Goal: Task Accomplishment & Management: Complete application form

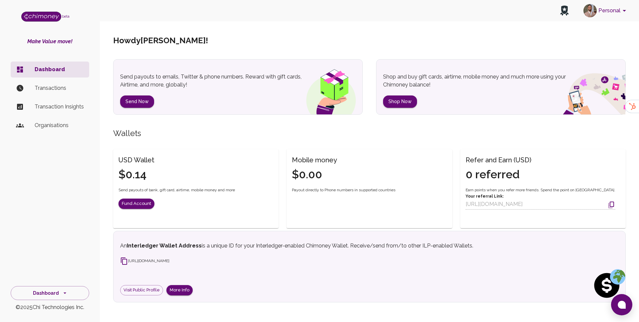
click at [429, 83] on p "Shop and buy gift cards, airtime, mobile money and much more using your Chimone…" at bounding box center [481, 81] width 196 height 16
click at [617, 9] on button "Personal" at bounding box center [605, 10] width 50 height 17
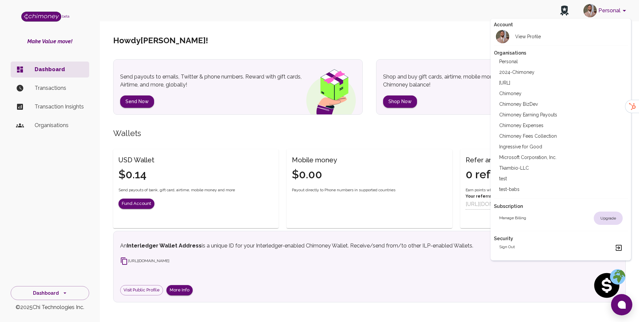
click at [428, 52] on div at bounding box center [319, 161] width 639 height 322
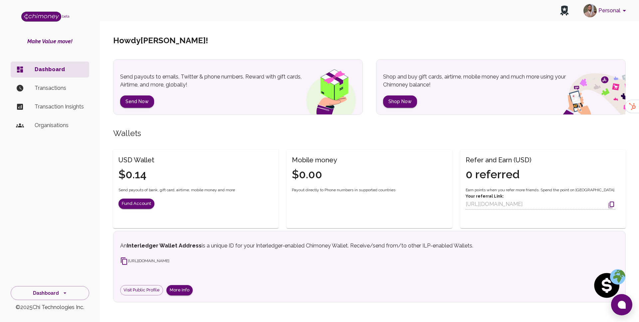
click at [42, 123] on p "Organisations" at bounding box center [59, 125] width 49 height 8
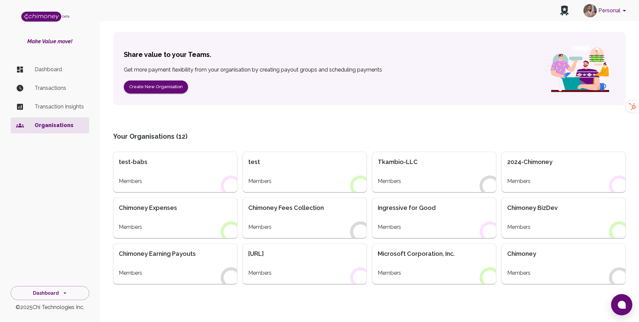
scroll to position [52, 0]
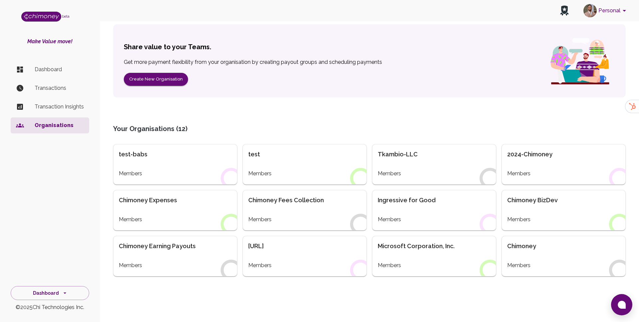
click at [152, 170] on div "Members" at bounding box center [175, 174] width 113 height 8
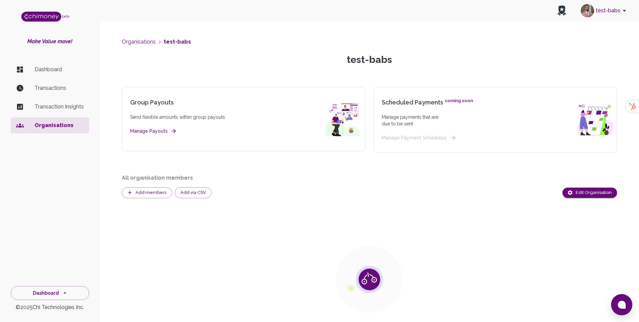
click at [55, 78] on ul "Dashboard Transactions Transaction Insights Organisations" at bounding box center [50, 99] width 79 height 80
click at [55, 73] on p "Dashboard" at bounding box center [59, 70] width 49 height 8
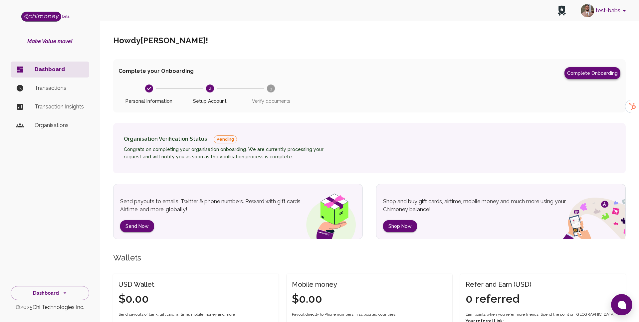
click at [580, 73] on button "Complete Onboarding" at bounding box center [592, 73] width 56 height 12
click at [591, 74] on button "Complete Onboarding" at bounding box center [592, 73] width 56 height 12
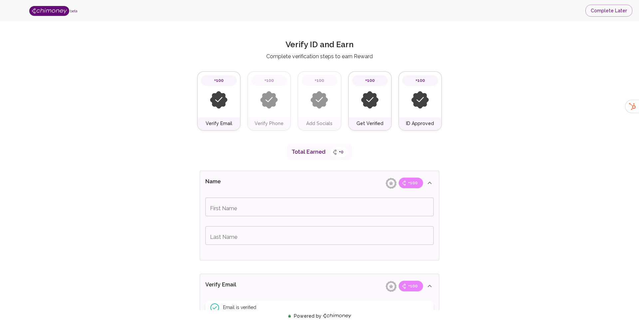
type input "seun"
type input "test"
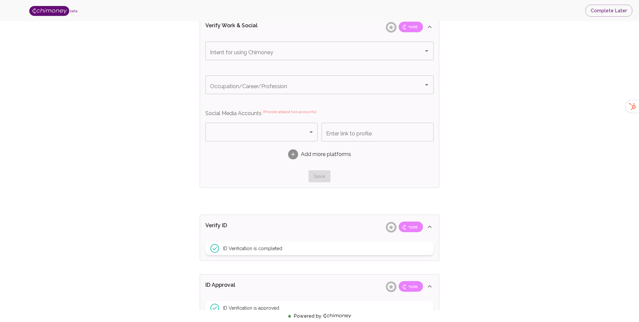
scroll to position [503, 0]
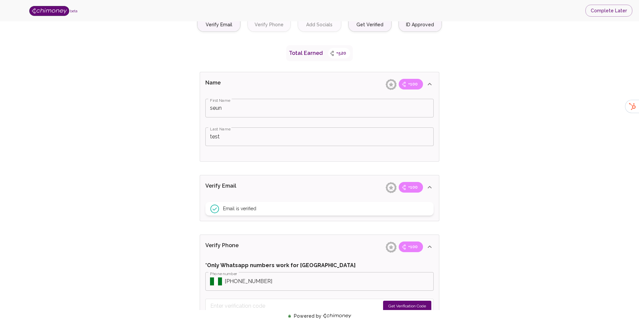
scroll to position [0, 0]
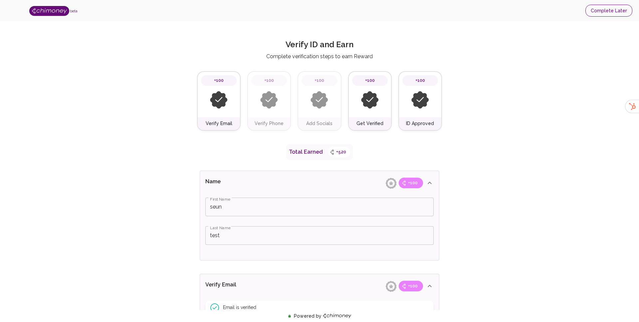
click at [601, 15] on button "Complete Later" at bounding box center [608, 11] width 47 height 12
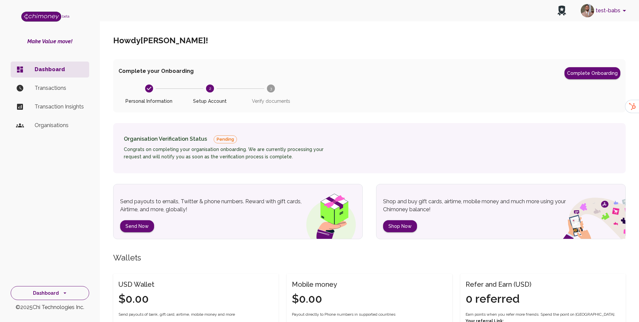
click at [68, 292] on button "Dashboard" at bounding box center [50, 293] width 79 height 14
click at [600, 24] on div "Howdy Hammed Babatunde !" at bounding box center [369, 40] width 512 height 37
click at [608, 11] on button "test-babs" at bounding box center [604, 10] width 53 height 17
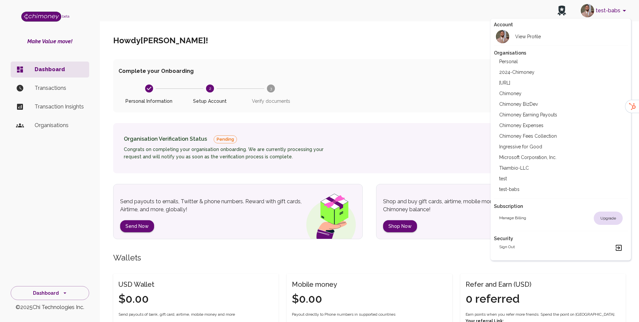
click at [529, 40] on h2 "View Profile" at bounding box center [528, 36] width 26 height 7
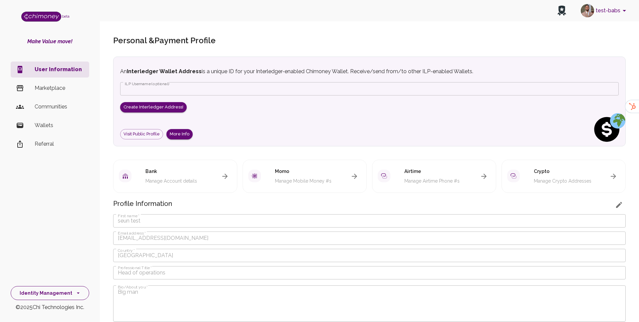
click at [59, 289] on button "Identity Management" at bounding box center [50, 293] width 79 height 14
click at [64, 230] on li "Dashboard" at bounding box center [50, 230] width 78 height 16
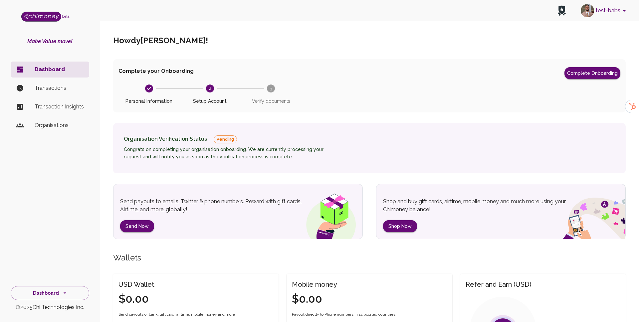
click at [51, 126] on p "Organisations" at bounding box center [59, 125] width 49 height 8
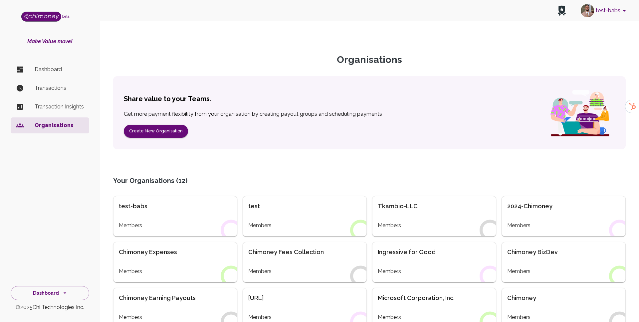
click at [147, 138] on div "Share value to your Teams. Get more payment flexibility from your organisation …" at bounding box center [369, 112] width 512 height 73
click at [155, 135] on button "Create New Organisation" at bounding box center [156, 131] width 64 height 13
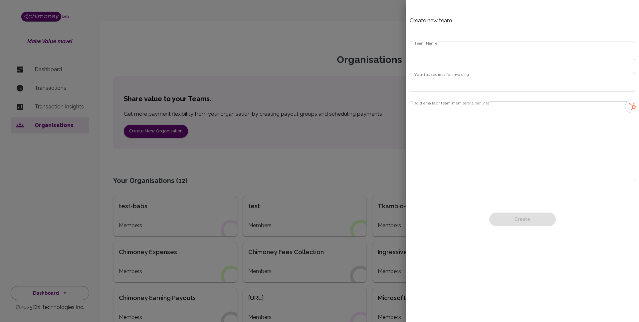
click at [482, 53] on input "Team Name" at bounding box center [521, 51] width 225 height 19
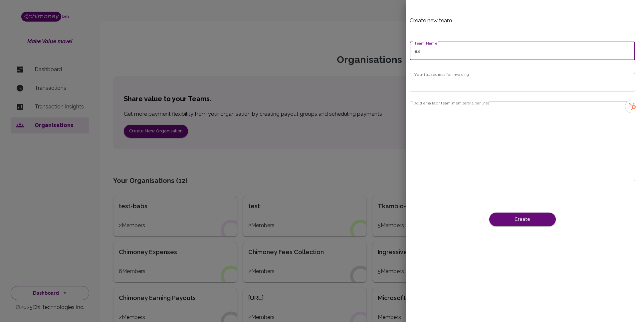
type input "e"
type input "test-org"
click at [471, 81] on input "Your full address for Invoicing" at bounding box center [521, 82] width 225 height 19
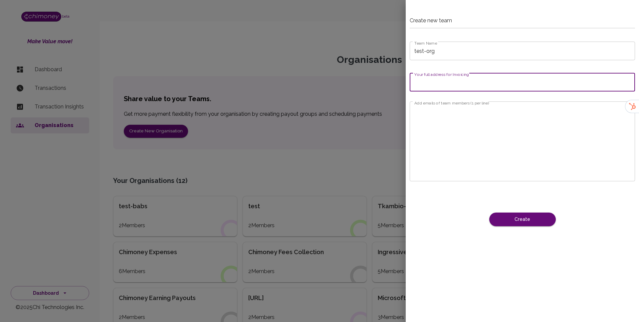
click at [464, 117] on textarea "Add emails of team members (1 per line)" at bounding box center [522, 141] width 216 height 69
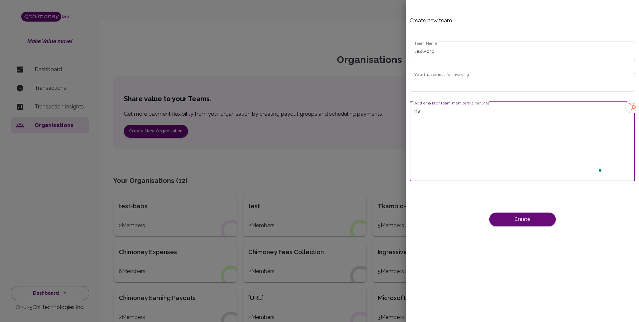
type textarea "h"
type textarea "c"
type textarea "h"
type textarea "o"
click at [531, 216] on button "Create" at bounding box center [522, 220] width 67 height 14
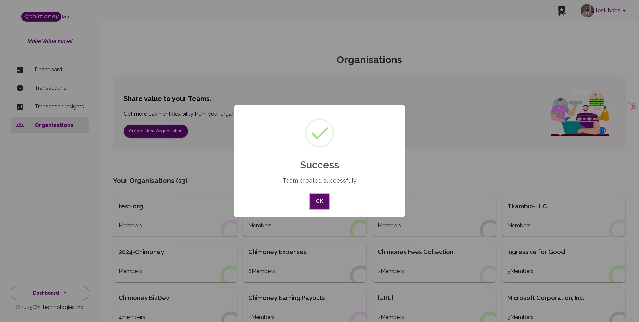
click at [326, 194] on button "OK" at bounding box center [319, 201] width 19 height 15
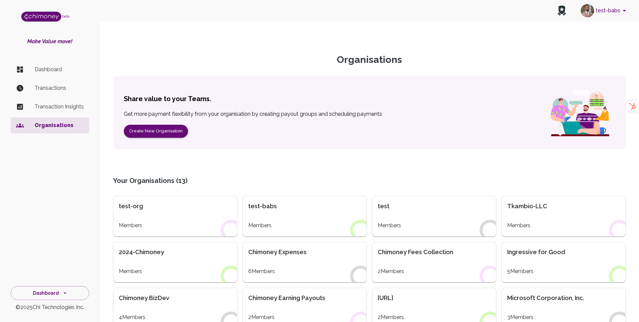
click at [155, 228] on div "Members" at bounding box center [175, 226] width 113 height 8
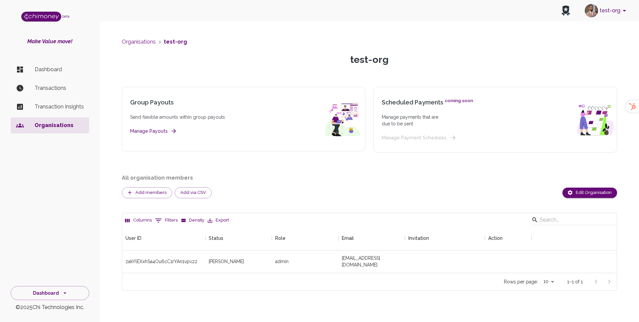
scroll to position [46, 494]
click at [60, 64] on li "Dashboard" at bounding box center [50, 70] width 79 height 16
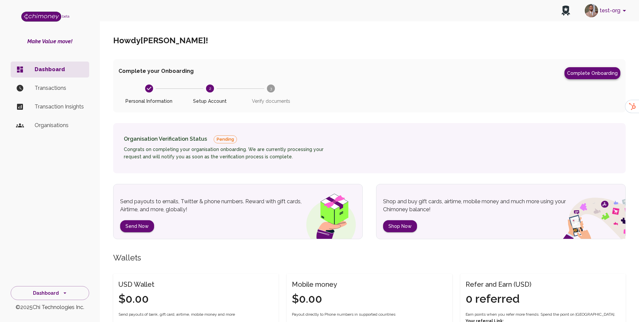
click at [580, 77] on button "Complete Onboarding" at bounding box center [592, 73] width 56 height 12
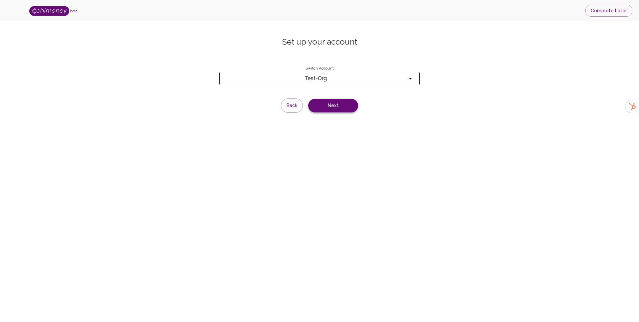
click at [335, 107] on button "Next" at bounding box center [333, 106] width 50 height 14
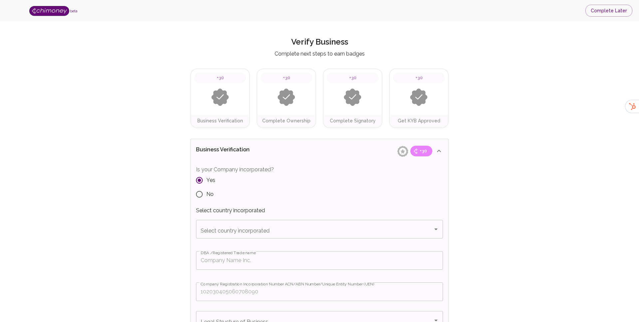
click at [249, 228] on div "Select country incorporated Select country incorporated" at bounding box center [319, 229] width 247 height 19
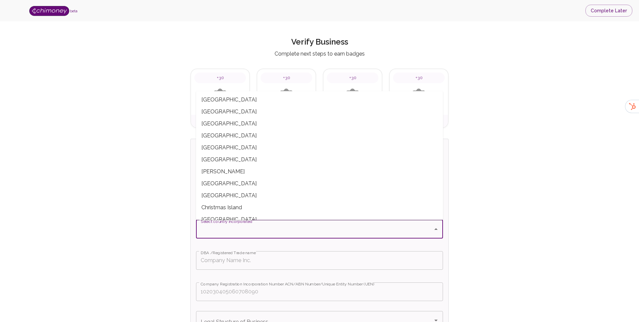
scroll to position [418, 0]
click at [214, 124] on span "Canada" at bounding box center [319, 125] width 247 height 12
type input "Canada"
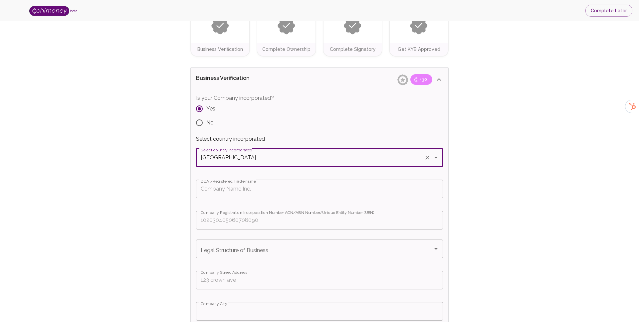
scroll to position [88, 0]
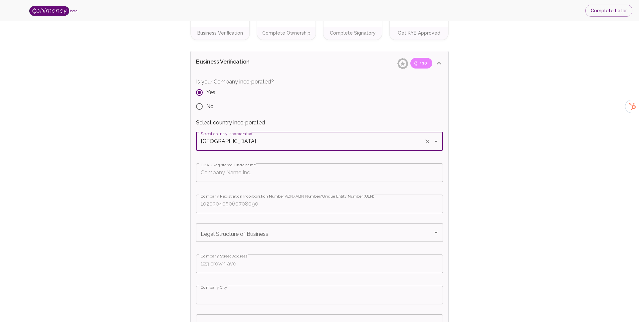
click at [233, 176] on input "DBA /Registered Trade name" at bounding box center [319, 172] width 247 height 19
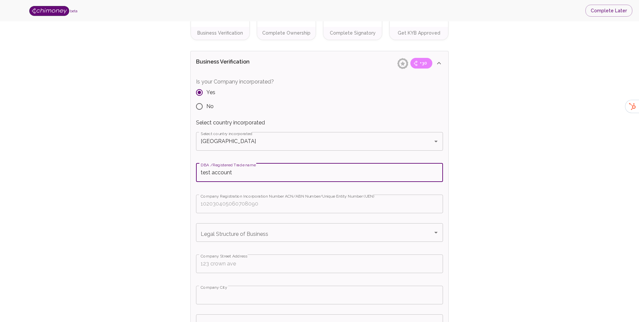
type input "test account"
click at [228, 205] on input "Company Registration Incorporation Number ACN/ABN Number/Unique Entity Number (…" at bounding box center [319, 204] width 247 height 19
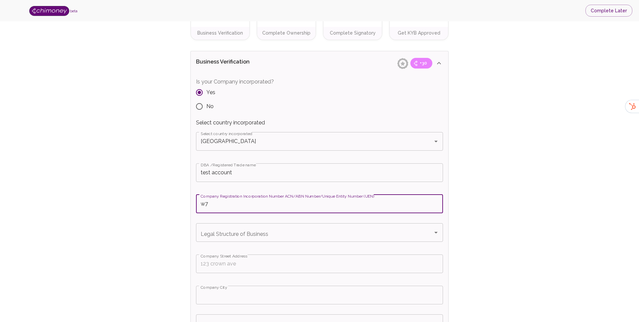
type input "w"
type input "3383838388338"
click at [233, 234] on div "Legal Structure of Business Legal Structure of Business" at bounding box center [319, 232] width 247 height 19
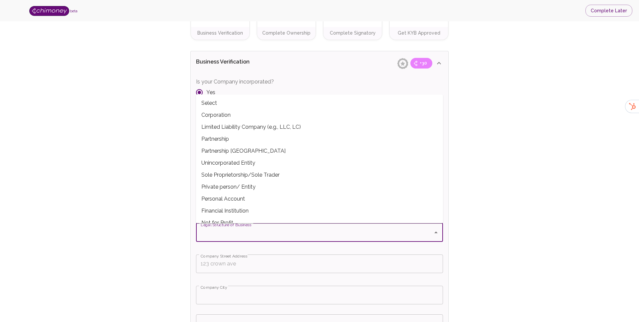
click at [224, 114] on span "Corporation" at bounding box center [319, 115] width 247 height 12
type input "Corporation"
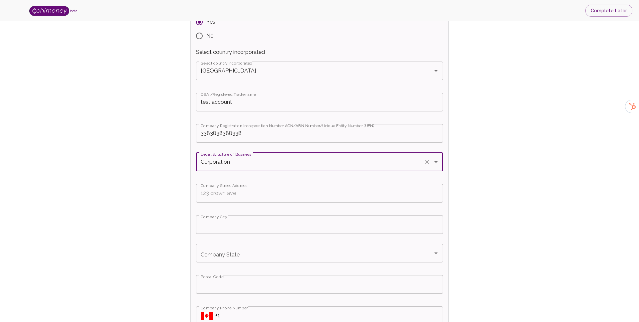
scroll to position [182, 0]
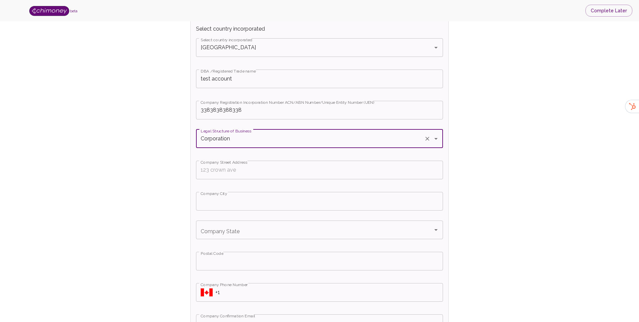
click at [226, 168] on input "Company Street Address" at bounding box center [319, 170] width 247 height 19
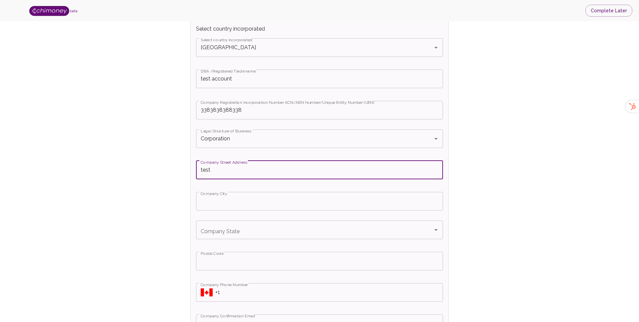
type input "test"
click at [217, 207] on input "Company City" at bounding box center [319, 201] width 247 height 19
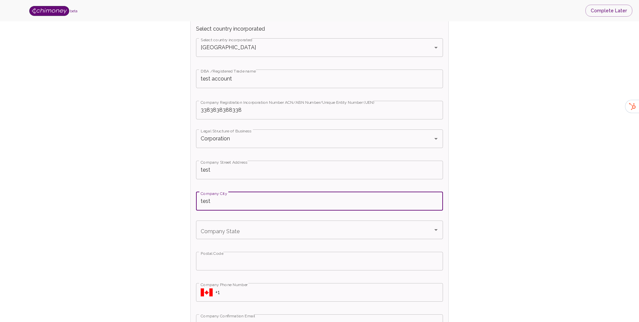
type input "test"
click at [219, 231] on div "Company State Company State" at bounding box center [319, 230] width 247 height 19
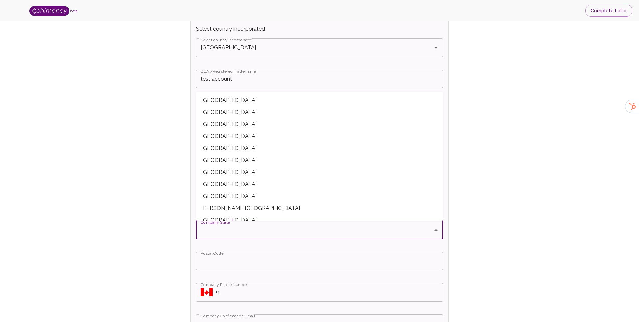
scroll to position [32, 0]
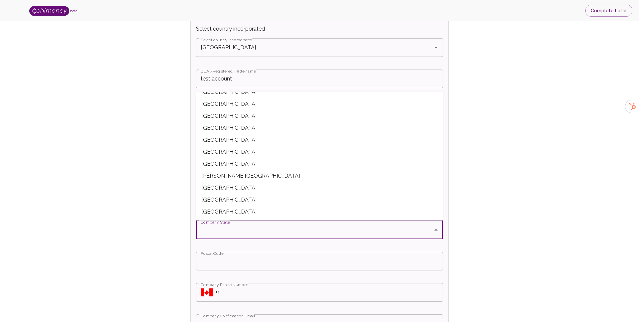
click at [218, 166] on span "ONTARIO" at bounding box center [319, 164] width 247 height 12
type input "ONTARIO"
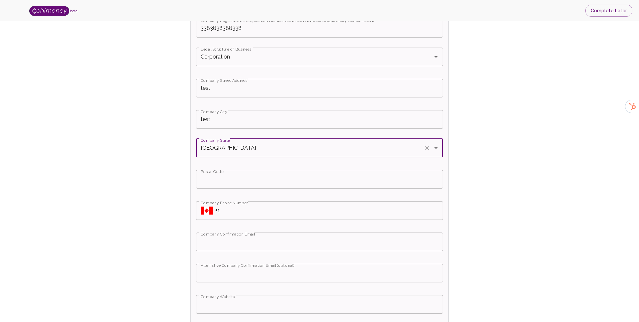
scroll to position [269, 0]
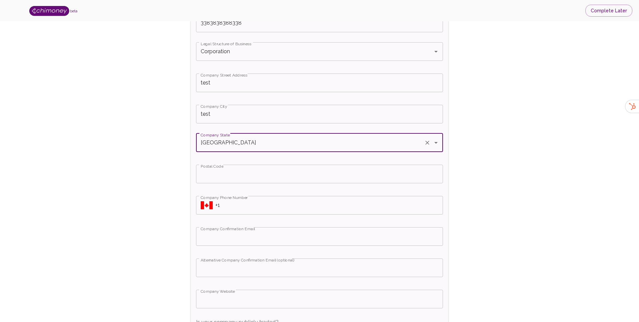
click at [227, 174] on input "Postal Code" at bounding box center [319, 174] width 247 height 19
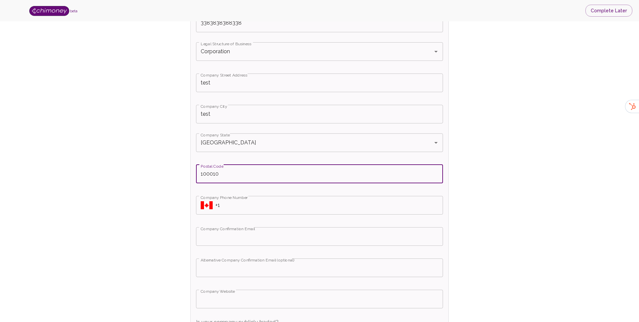
type input "100010"
click at [192, 166] on div "Is your Company incorporated? Yes No Select country incorporated Select country…" at bounding box center [319, 166] width 257 height 545
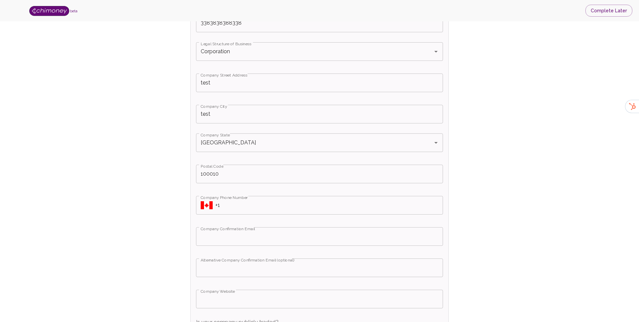
click at [231, 203] on input "+1" at bounding box center [329, 205] width 228 height 19
paste input "(647) 654-2304"
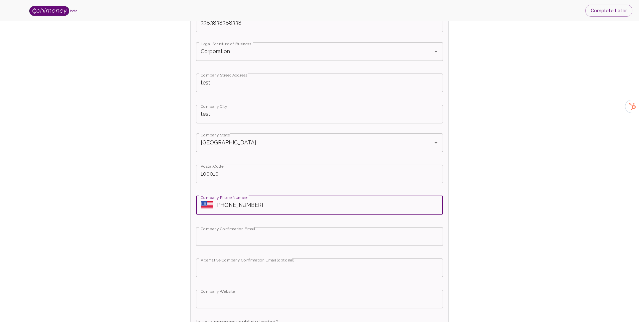
type input "+1 (647) 654-2304"
click at [209, 205] on icon "Select country" at bounding box center [207, 205] width 12 height 8
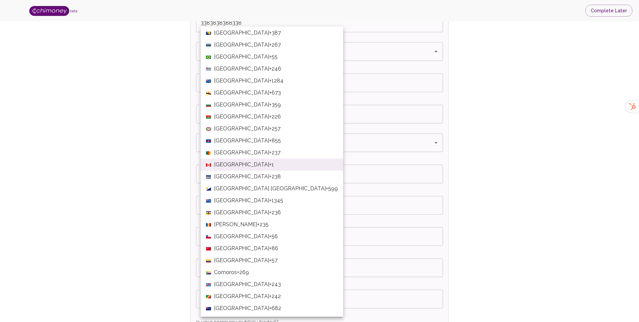
scroll to position [303, 0]
click at [228, 164] on span "Canada" at bounding box center [241, 164] width 55 height 8
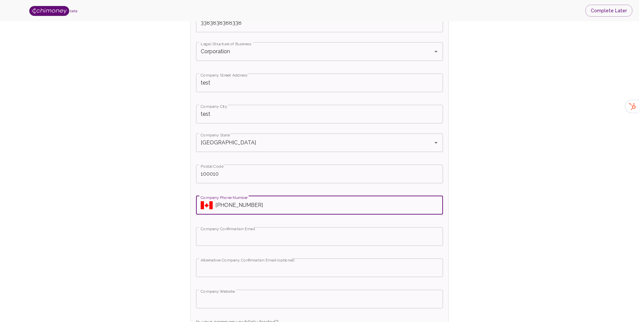
click at [246, 220] on div "Is your Company incorporated? Yes No Select country incorporated Select country…" at bounding box center [319, 166] width 257 height 545
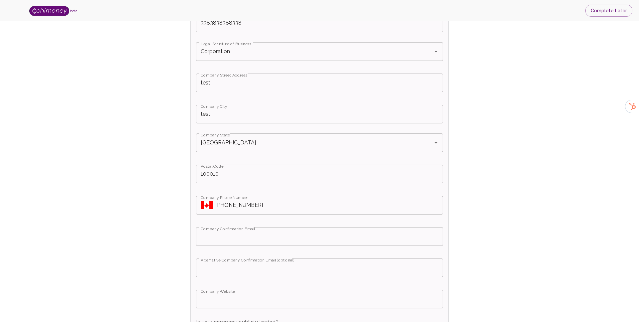
click at [239, 240] on input "Company Confirmation Email" at bounding box center [319, 236] width 247 height 19
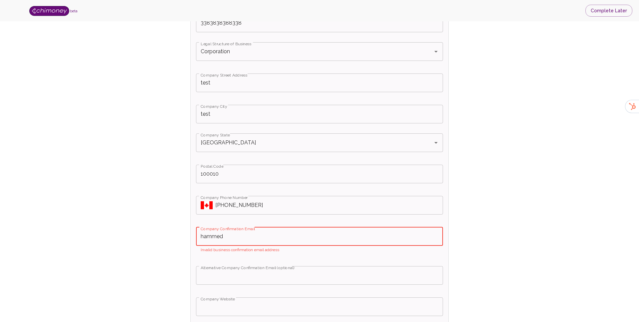
type input "hammed@"
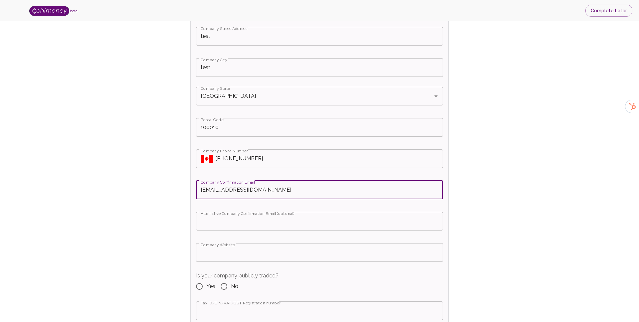
scroll to position [324, 0]
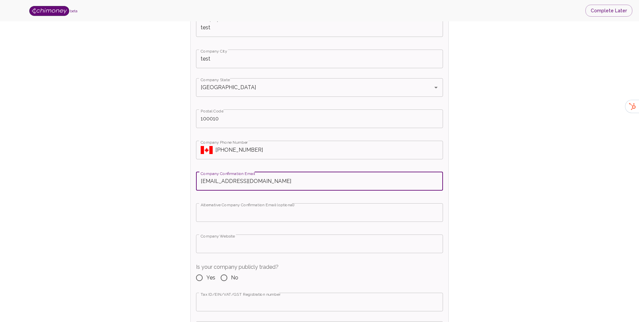
type input "team@chimoney.com"
click at [231, 244] on input "Company Website" at bounding box center [319, 244] width 247 height 19
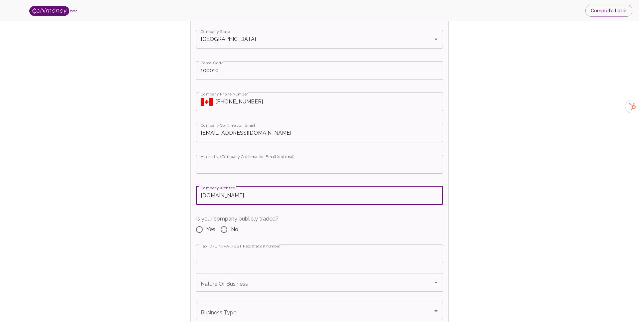
scroll to position [399, 0]
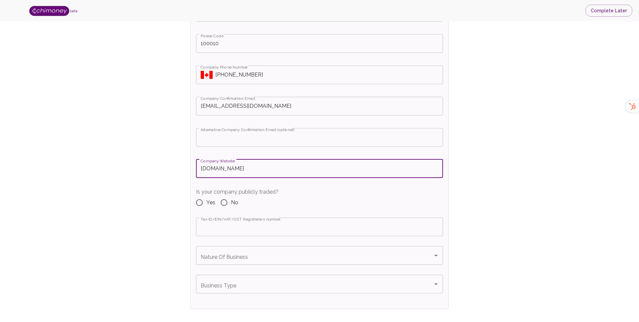
type input "test.com"
click at [226, 202] on input "No" at bounding box center [224, 203] width 14 height 14
radio input "true"
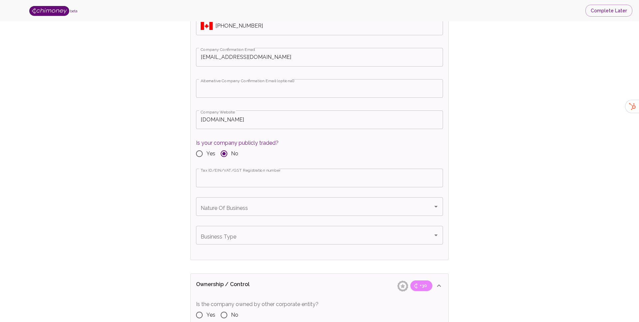
scroll to position [468, 0]
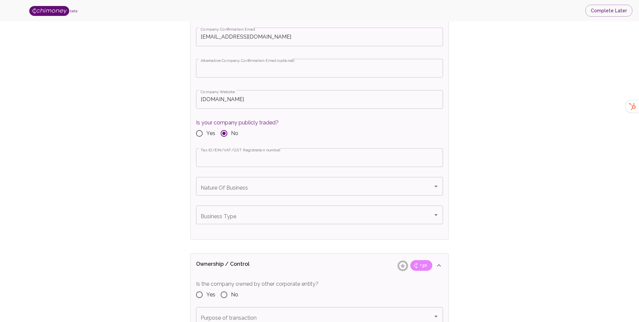
click at [228, 190] on div "Nature Of Business Nature Of Business" at bounding box center [319, 186] width 247 height 19
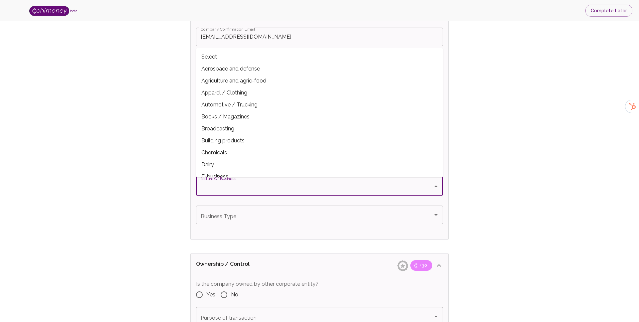
click at [222, 143] on span "Building products" at bounding box center [319, 141] width 247 height 12
type input "Building products"
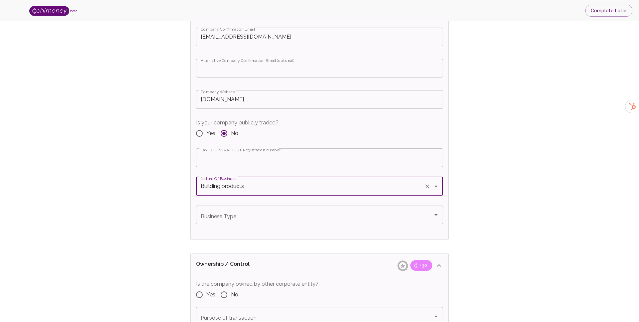
click at [222, 216] on div "Business Type Business Type" at bounding box center [319, 215] width 247 height 19
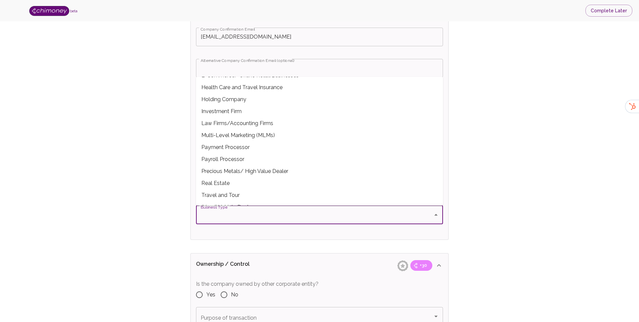
scroll to position [59, 0]
click at [230, 147] on span "Payment Processor" at bounding box center [319, 147] width 247 height 12
type input "Payment Processor"
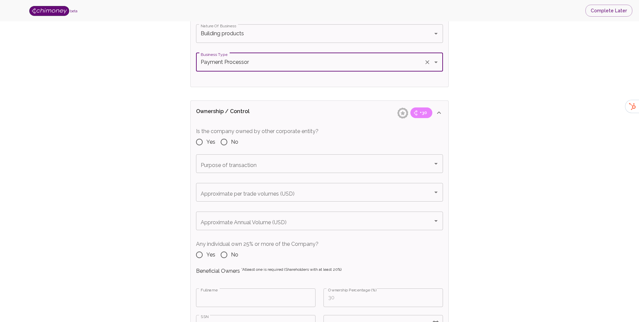
scroll to position [640, 0]
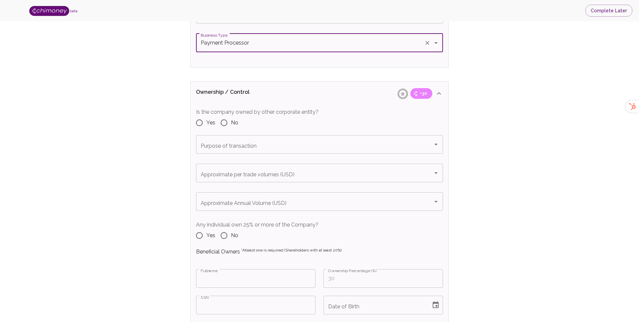
click at [230, 118] on input "No" at bounding box center [224, 123] width 14 height 14
radio input "true"
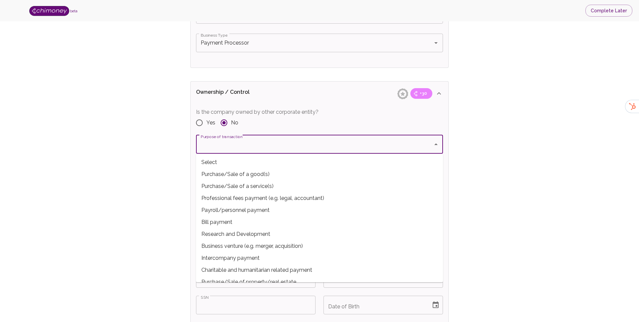
click at [227, 174] on span "Purchase/Sale of a good(s)" at bounding box center [319, 174] width 247 height 12
type input "Purchase/Sale of a good(s)"
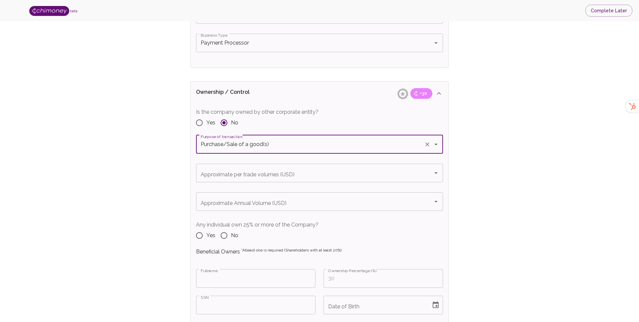
click at [226, 175] on div "Approximate per trade volumes (USD) Approximate per trade volumes (USD)" at bounding box center [319, 173] width 247 height 19
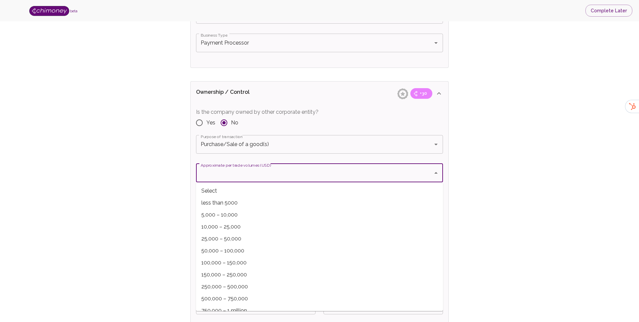
click at [230, 216] on span "5,000 – 10,000" at bounding box center [319, 215] width 247 height 12
type input "5,000 – 10,000"
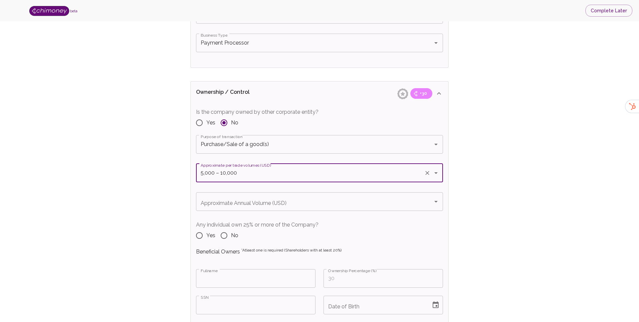
click at [231, 213] on div "Approximate Annual Volume (USD) Approximate Annual Volume (USD)" at bounding box center [319, 206] width 247 height 29
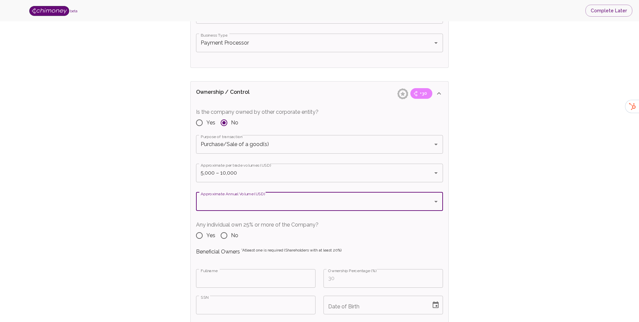
click at [234, 198] on input "Approximate Annual Volume (USD)" at bounding box center [314, 201] width 231 height 13
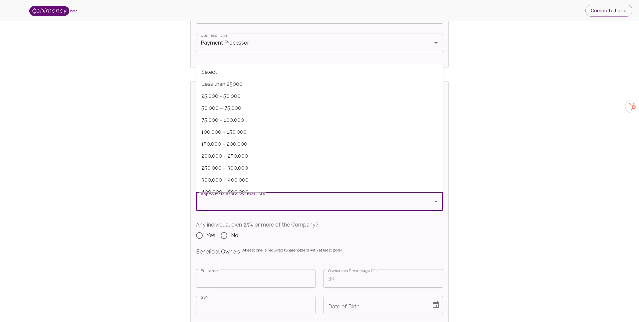
click at [228, 172] on span "250,000 – 300,000" at bounding box center [319, 168] width 247 height 12
type input "250,000 – 300,000"
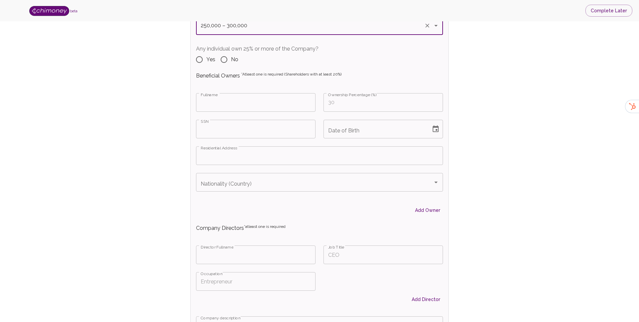
scroll to position [818, 0]
click at [205, 56] on input "Yes" at bounding box center [199, 58] width 14 height 14
radio input "true"
click at [219, 111] on div "SSN SSN" at bounding box center [251, 123] width 127 height 27
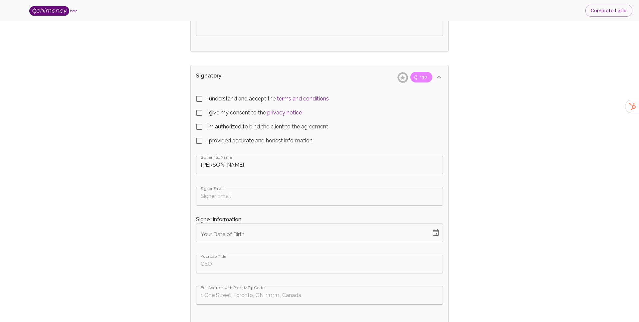
scroll to position [1197, 0]
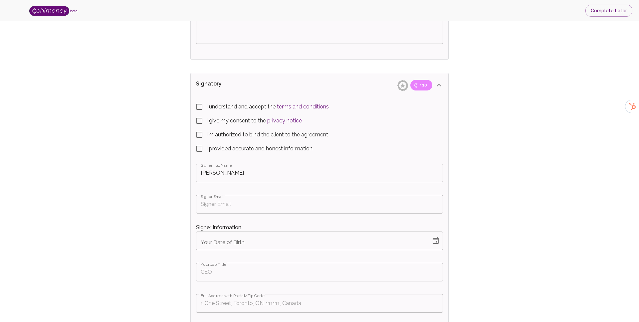
click at [216, 107] on span "I understand and accept the terms and conditions" at bounding box center [267, 107] width 122 height 8
click at [206, 107] on input "I understand and accept the terms and conditions" at bounding box center [199, 107] width 14 height 14
checkbox input "true"
click at [213, 125] on label "I give my consent to the privacy notice" at bounding box center [314, 121] width 245 height 14
click at [206, 125] on input "I give my consent to the privacy notice" at bounding box center [199, 121] width 14 height 14
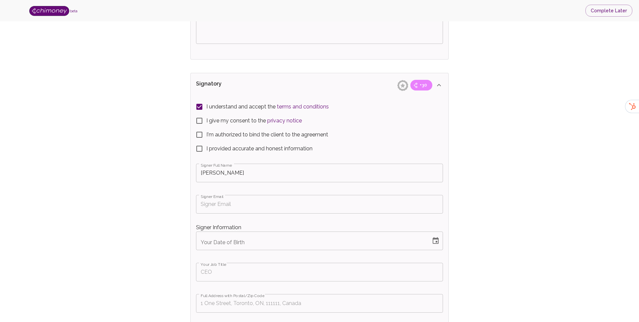
checkbox input "true"
click at [215, 140] on label "I'm authorized to bind the client to the agreement" at bounding box center [314, 135] width 245 height 14
click at [206, 140] on input "I'm authorized to bind the client to the agreement" at bounding box center [199, 135] width 14 height 14
checkbox input "true"
click at [214, 152] on span "I provided accurate and honest information" at bounding box center [259, 149] width 106 height 8
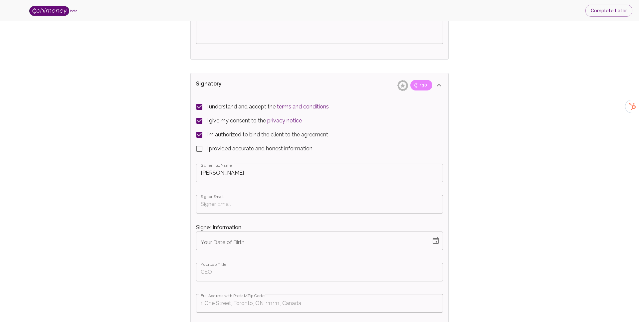
click at [206, 152] on input "I provided accurate and honest information" at bounding box center [199, 149] width 14 height 14
checkbox input "true"
click at [214, 199] on label "Signer Email" at bounding box center [212, 197] width 23 height 6
click at [214, 199] on input "Signer Email" at bounding box center [319, 204] width 247 height 19
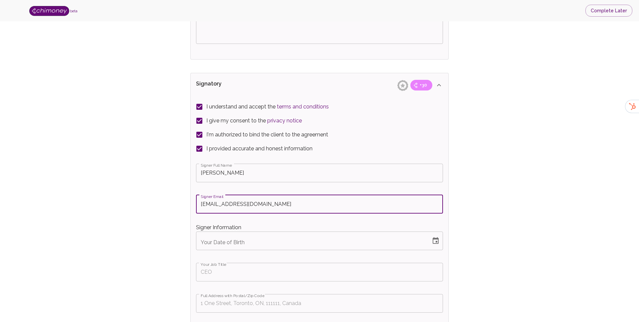
type input "hammed@chimoney.io"
click at [440, 241] on button "Choose date" at bounding box center [435, 240] width 13 height 13
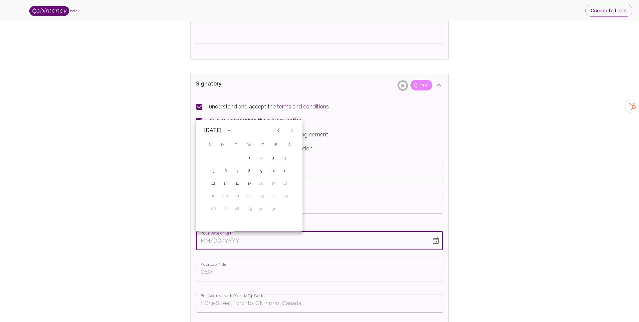
click at [279, 129] on icon "Previous month" at bounding box center [278, 130] width 2 height 4
click at [234, 125] on button "calendar view is open, switch to year view" at bounding box center [228, 130] width 11 height 11
click at [286, 189] on button "2001" at bounding box center [284, 192] width 24 height 12
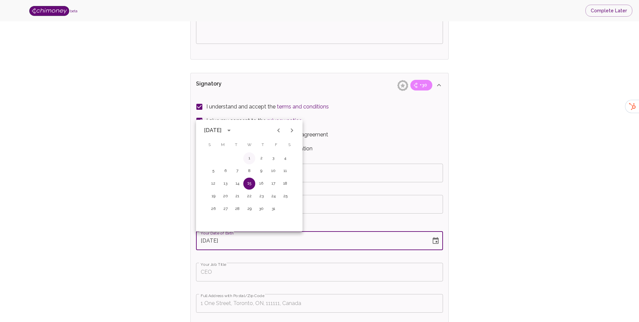
click at [248, 161] on button "1" at bounding box center [249, 158] width 12 height 12
type input "08/01/2001"
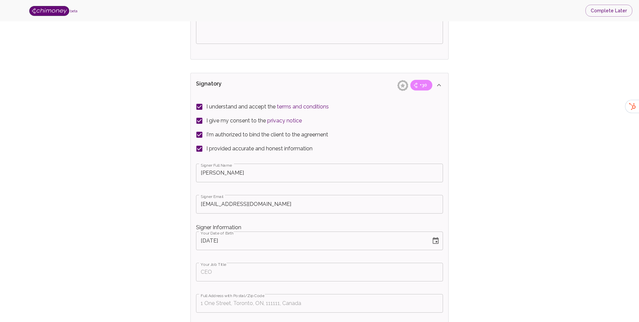
click at [228, 284] on div "Signer Full Name Hammed Babatunde Signer Full Name Signer Email hammed@chimoney…" at bounding box center [319, 242] width 247 height 162
click at [233, 269] on input "Your Job Title" at bounding box center [319, 272] width 247 height 19
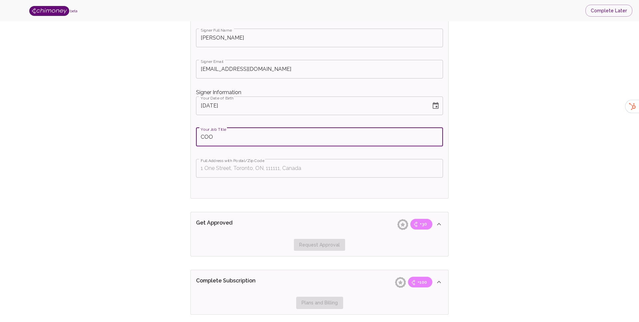
scroll to position [1361, 0]
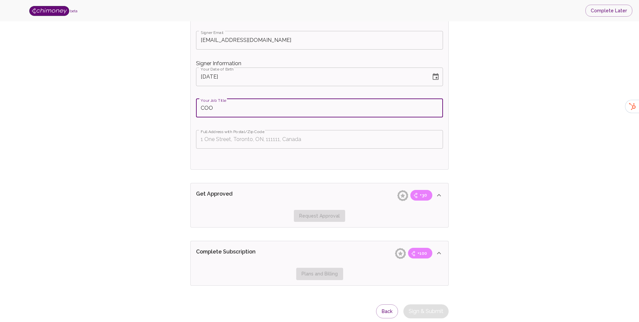
type input "COO"
click at [224, 148] on input "Full Address with Postal/Zip Code" at bounding box center [319, 139] width 247 height 19
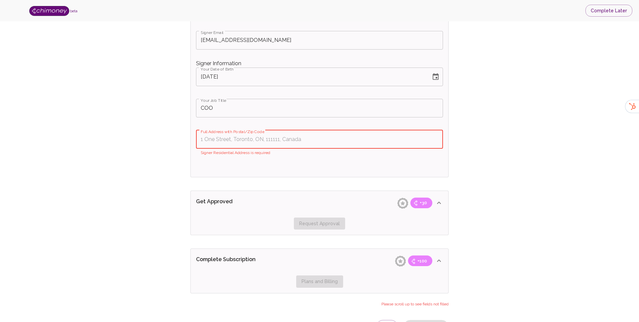
paste input "OneEleven, 325 Front St W, Toronto ON M5V 2Y1"
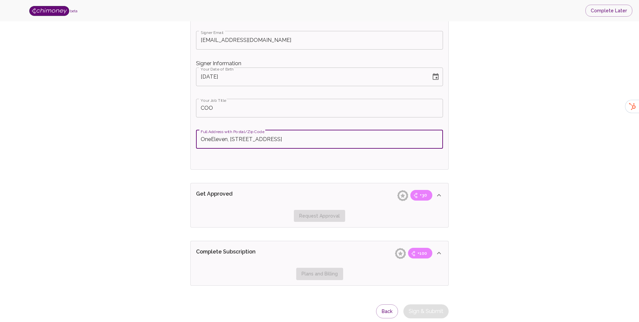
type input "OneEleven, 325 Front St W, Toronto ON M5V 2Y1"
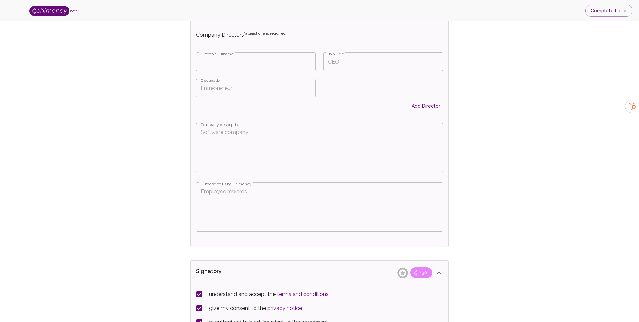
scroll to position [1009, 0]
click at [222, 167] on textarea "Company description" at bounding box center [320, 148] width 238 height 38
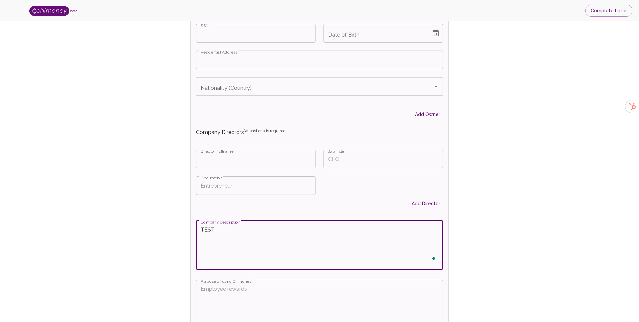
scroll to position [945, 0]
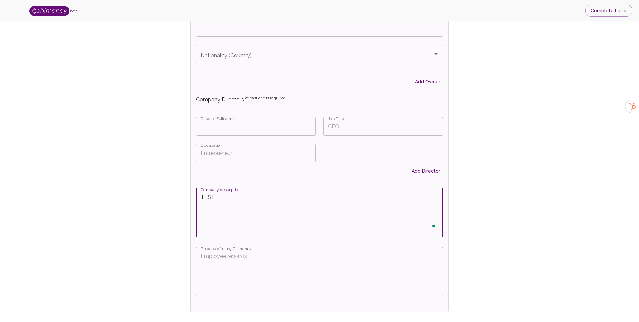
type textarea "TEST"
click at [227, 265] on textarea "Purpose of using Chimoney" at bounding box center [320, 271] width 238 height 38
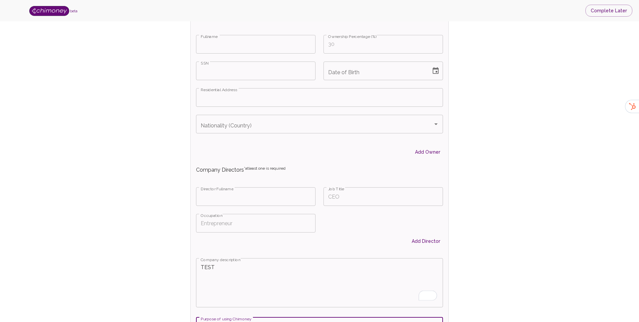
scroll to position [865, 0]
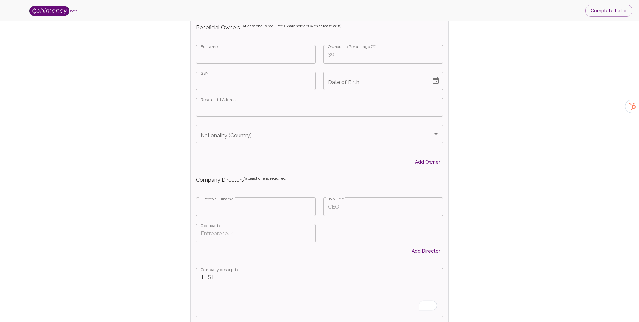
type textarea "TEST"
click at [345, 208] on input "Job Title" at bounding box center [382, 206] width 119 height 19
type input "COO"
click at [301, 206] on input "Fullname" at bounding box center [255, 206] width 119 height 19
type input "hammed"
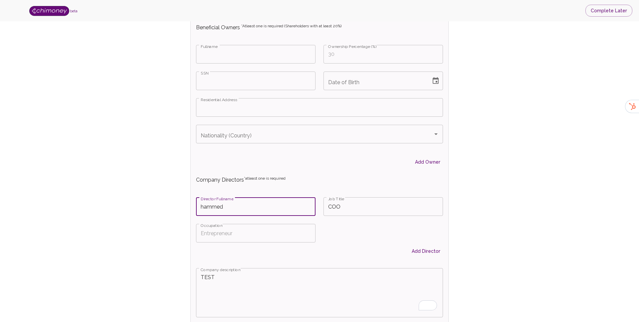
click at [269, 242] on input "Occupation" at bounding box center [255, 233] width 119 height 19
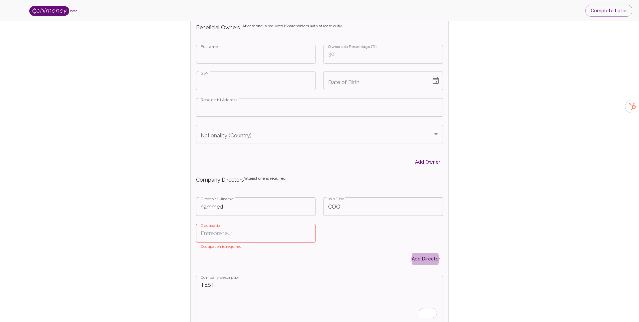
click at [255, 235] on input "Occupation" at bounding box center [255, 233] width 119 height 19
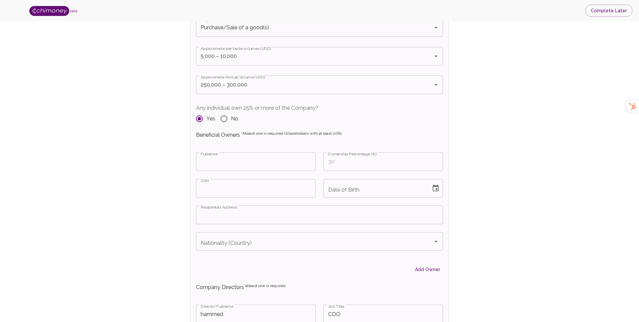
scroll to position [734, 0]
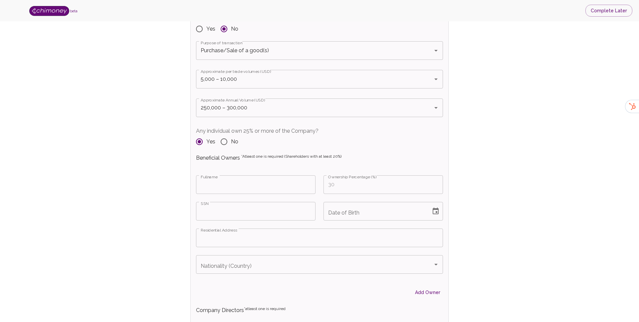
type input "COO"
click at [250, 189] on input "Fullname" at bounding box center [255, 184] width 119 height 19
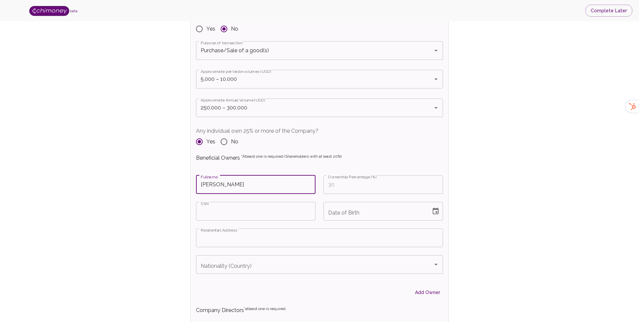
type input "Babatunde Hammed"
click at [354, 187] on input "Ownership Percentage (%)" at bounding box center [382, 184] width 119 height 19
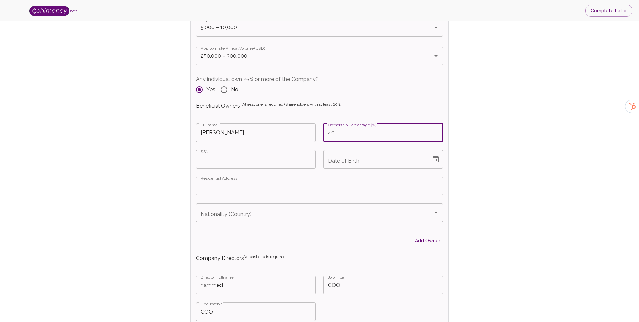
scroll to position [807, 0]
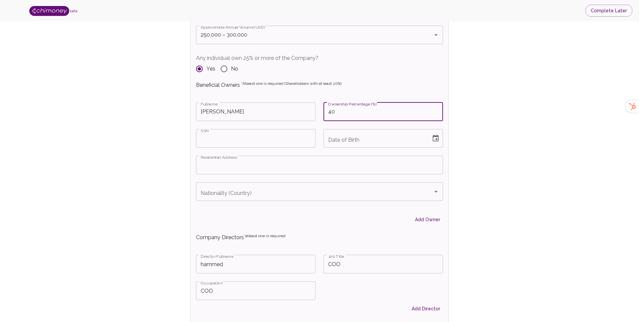
type input "40"
click at [244, 135] on input "SSN" at bounding box center [255, 138] width 119 height 19
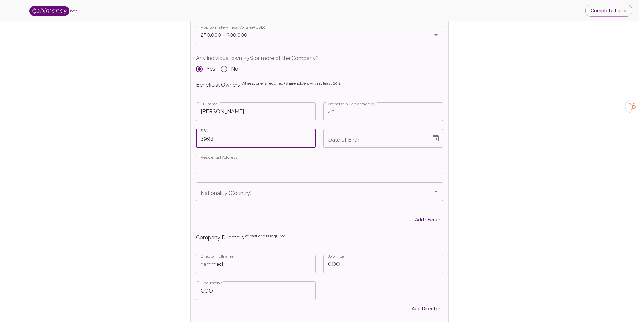
type input "3993"
click at [437, 140] on icon "Choose date" at bounding box center [435, 138] width 8 height 8
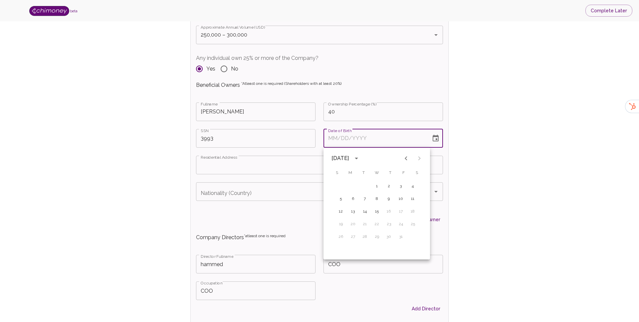
click at [362, 157] on button "calendar view is open, switch to year view" at bounding box center [356, 158] width 11 height 11
click at [413, 222] on button "2001" at bounding box center [411, 220] width 24 height 12
click at [378, 187] on button "1" at bounding box center [377, 186] width 12 height 12
type input "08/01/2001"
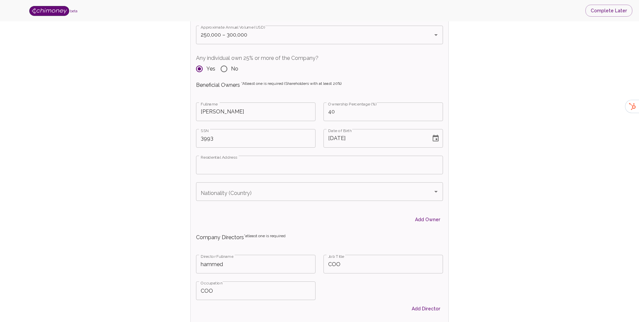
click at [289, 163] on input "Residential Address" at bounding box center [319, 165] width 247 height 19
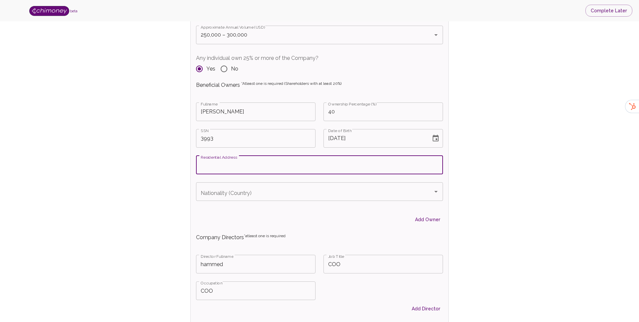
paste input "OneEleven, 325 Front St W, Toronto ON M5V 2Y1"
type input "OneEleven, 325 Front St W, Toronto ON M5V 2Y1"
click at [265, 186] on input "Nationality (Country)" at bounding box center [314, 191] width 231 height 13
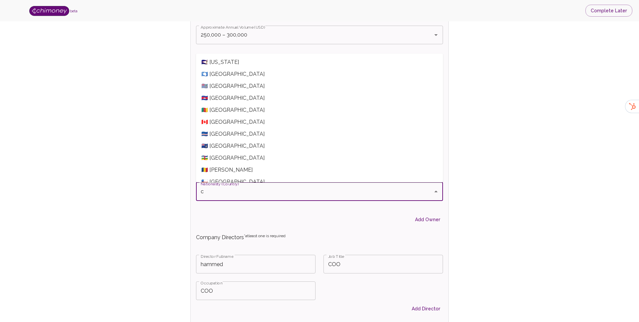
click at [220, 124] on span "🇨🇦 Canada" at bounding box center [319, 122] width 247 height 12
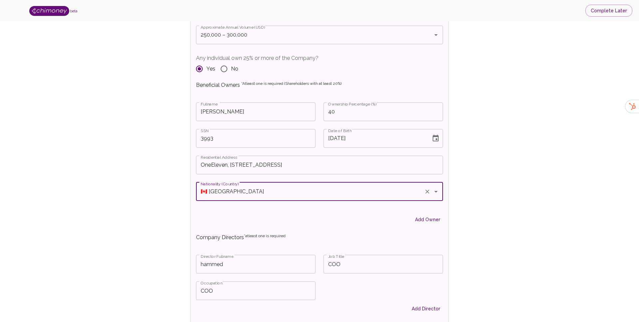
type input "🇨🇦 Canada"
click at [180, 212] on div "Verify Business Complete next steps to earn badges +30 Business Verification +3…" at bounding box center [319, 51] width 596 height 1654
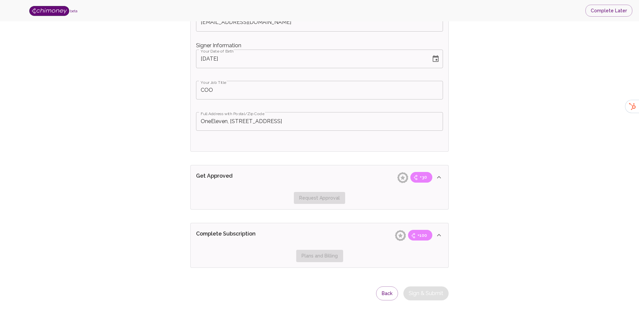
scroll to position [1384, 0]
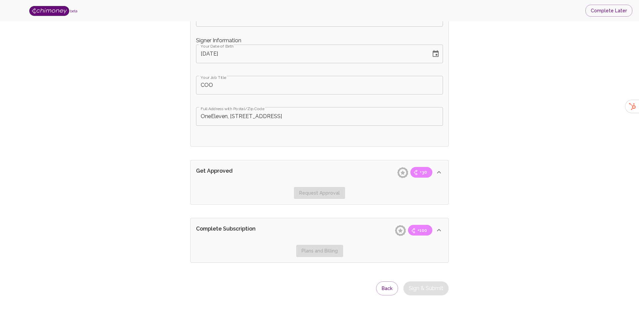
click at [321, 189] on div "Request Approval" at bounding box center [319, 193] width 247 height 12
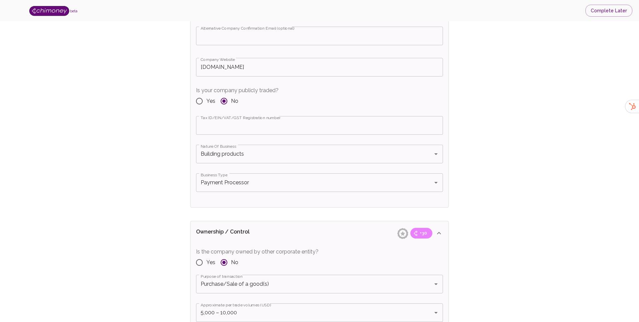
scroll to position [500, 0]
click at [268, 128] on input "Tax ID/EIN/VAT/GST Registration number" at bounding box center [319, 125] width 247 height 19
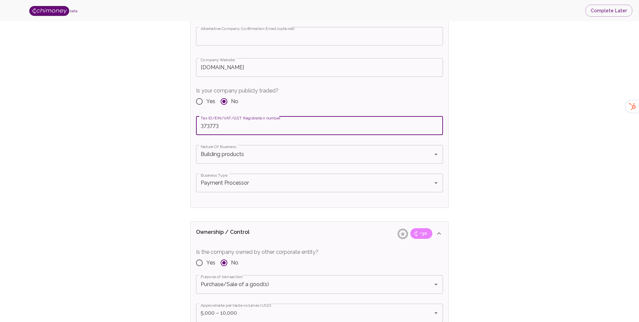
type input "373773"
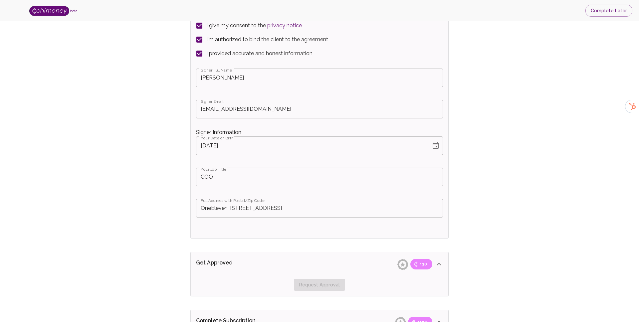
scroll to position [1384, 0]
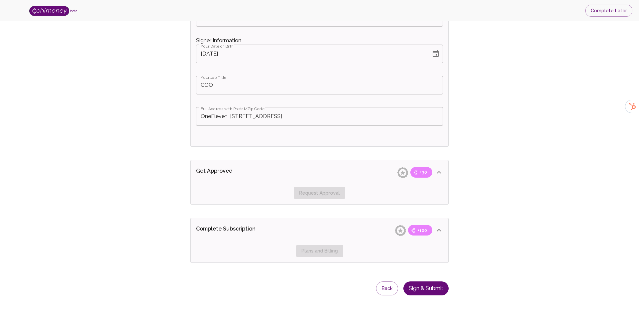
click at [435, 286] on button "Sign & Submit" at bounding box center [425, 288] width 45 height 14
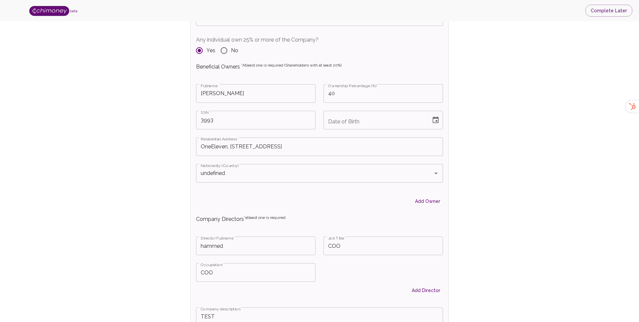
scroll to position [823, 0]
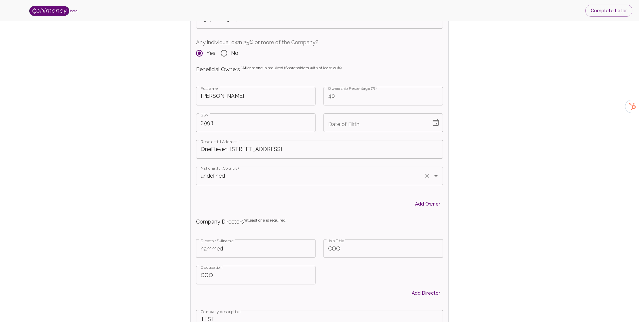
click at [243, 176] on input "undefined" at bounding box center [310, 176] width 222 height 13
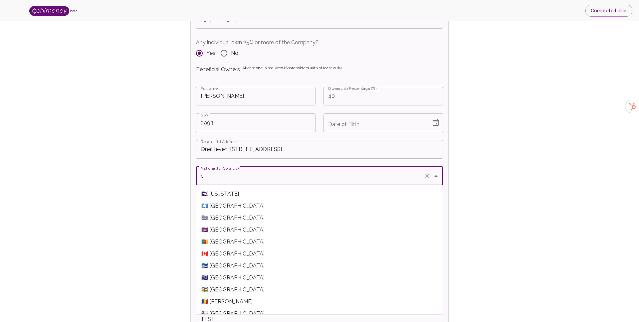
click at [228, 255] on span "🇨🇦 Canada" at bounding box center [319, 254] width 247 height 12
type input "🇨🇦 Canada"
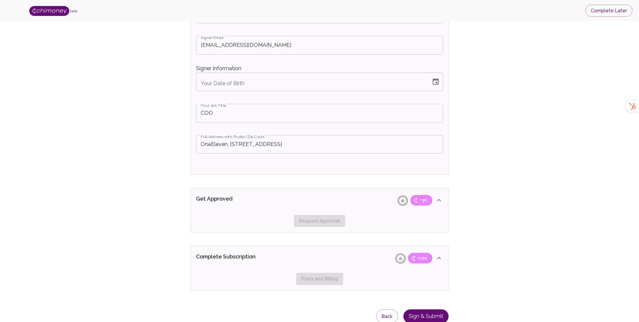
scroll to position [1384, 0]
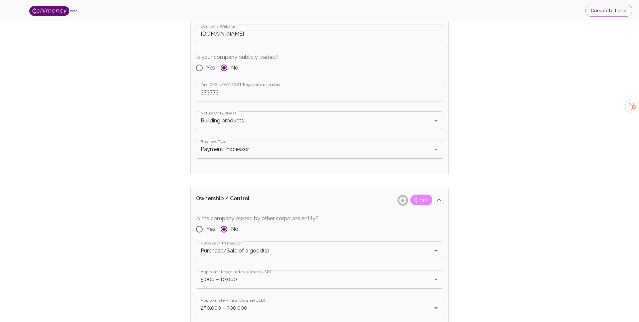
scroll to position [517, 0]
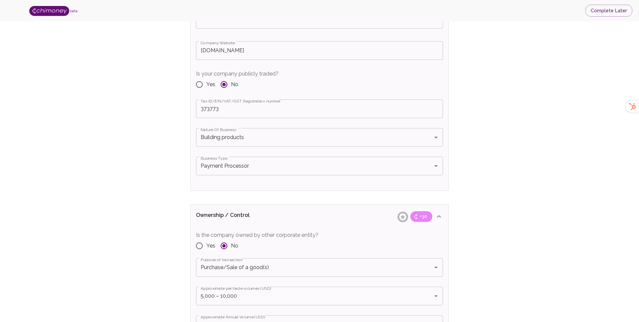
click at [223, 110] on input "373773" at bounding box center [319, 108] width 247 height 19
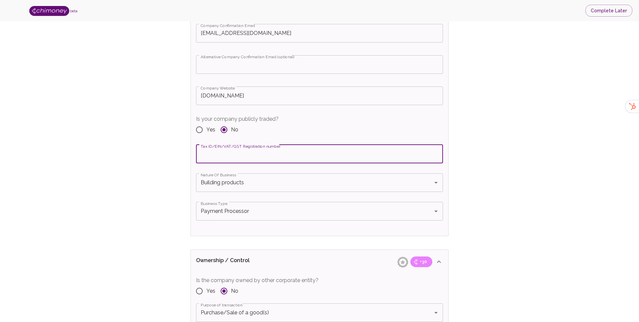
scroll to position [472, 0]
paste input "OneEleven, 325 Front St W, Toronto ON M5V 2Y1"
type input "OneEleven, 325 Front St W, Toronto ON M5V 2Y1"
type input "35535533"
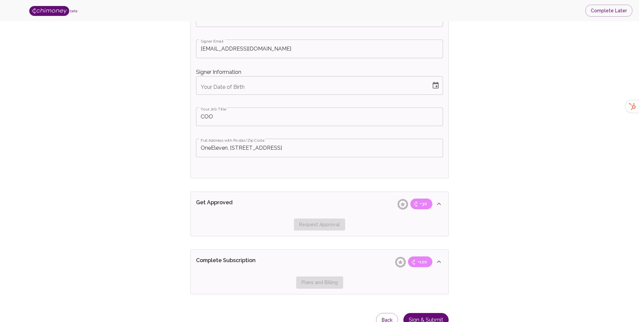
scroll to position [1371, 0]
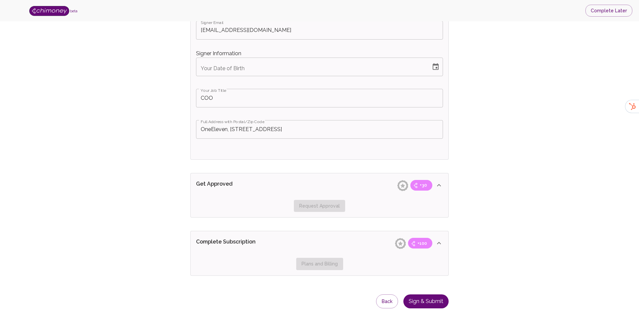
click at [436, 62] on button "Choose date" at bounding box center [435, 66] width 13 height 13
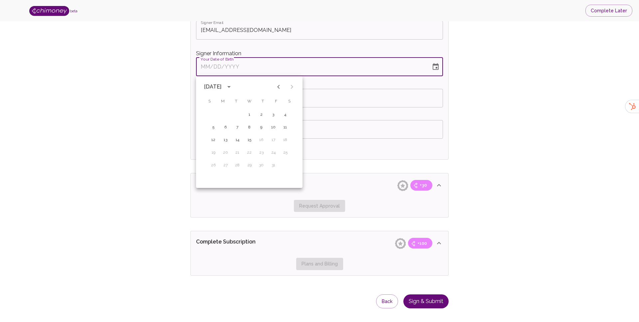
click at [276, 86] on icon "Previous month" at bounding box center [278, 87] width 8 height 8
click at [232, 84] on icon "calendar view is open, switch to year view" at bounding box center [229, 87] width 8 height 8
click at [282, 149] on button "2001" at bounding box center [284, 148] width 24 height 12
click at [248, 112] on button "1" at bounding box center [249, 115] width 12 height 12
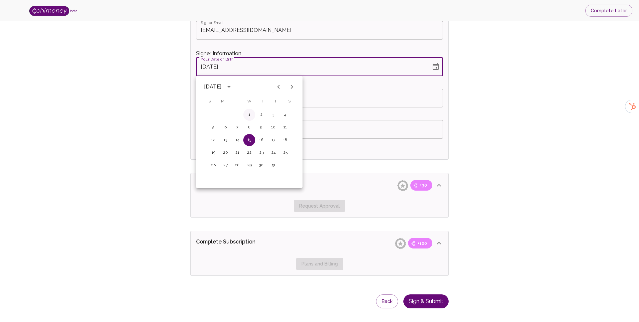
type input "08/01/2001"
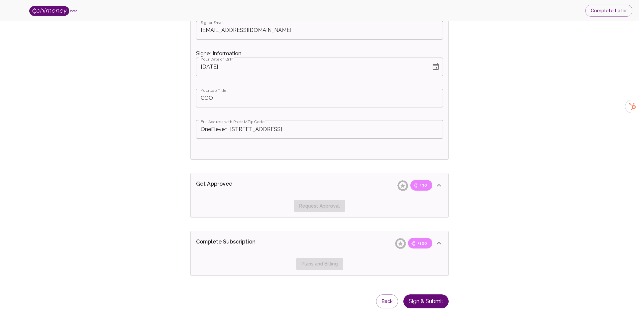
click at [424, 302] on button "Sign & Submit" at bounding box center [425, 301] width 45 height 14
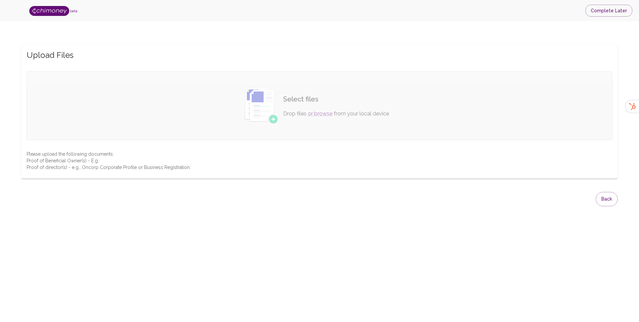
click at [304, 114] on p "Drop files or browse from your local device" at bounding box center [336, 114] width 106 height 8
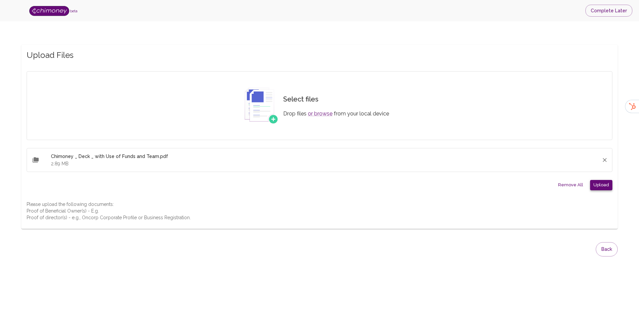
click at [606, 185] on button "Upload" at bounding box center [601, 185] width 22 height 10
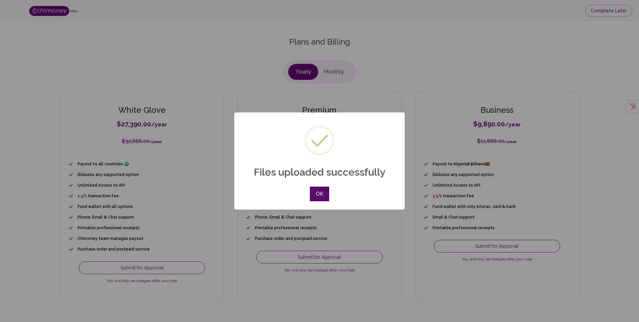
click at [325, 189] on button "OK" at bounding box center [319, 194] width 19 height 15
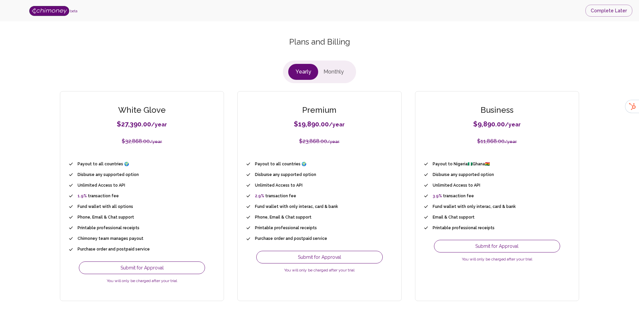
scroll to position [14, 0]
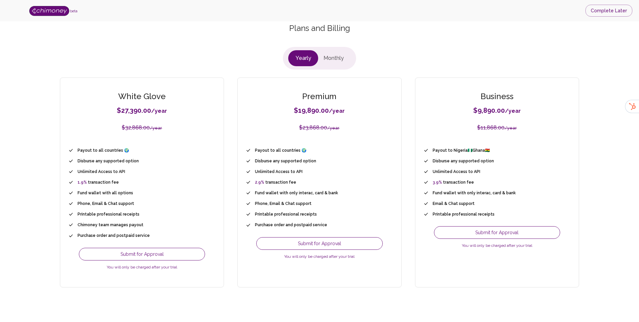
click at [334, 59] on button "Monthly" at bounding box center [333, 58] width 31 height 16
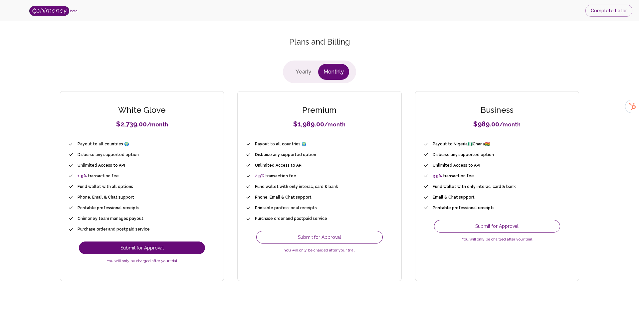
click at [170, 247] on button "Submit for Approval" at bounding box center [142, 247] width 126 height 13
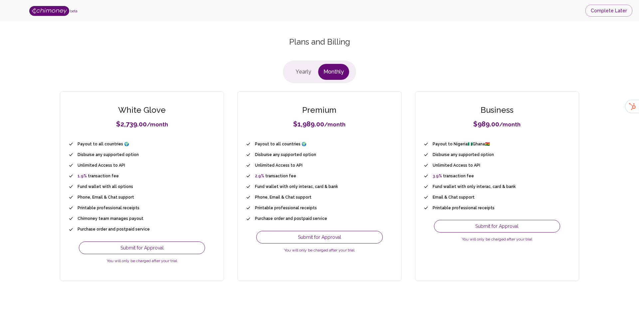
click at [304, 61] on div "Yearly Monthly" at bounding box center [319, 72] width 73 height 23
click at [303, 71] on button "Yearly" at bounding box center [303, 72] width 30 height 16
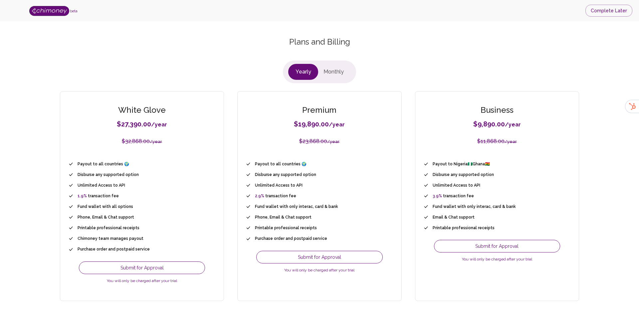
click at [346, 67] on button "Monthly" at bounding box center [333, 72] width 31 height 16
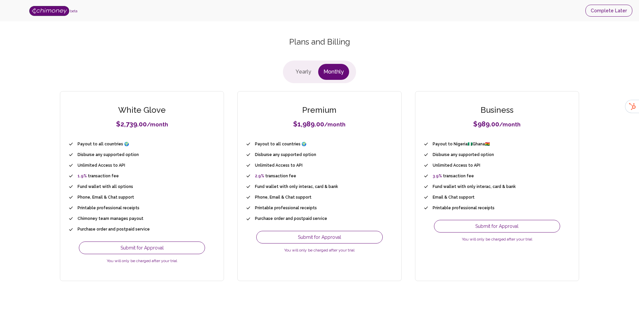
click at [620, 16] on button "Complete Later" at bounding box center [608, 11] width 47 height 12
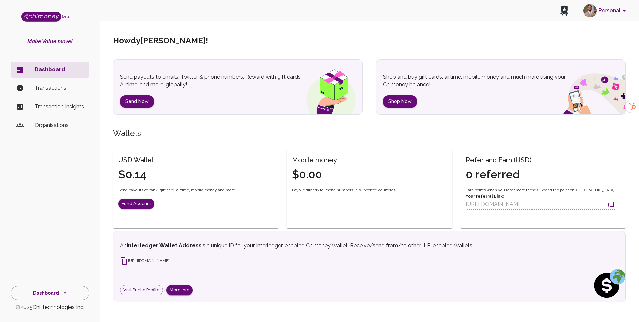
click at [606, 15] on button "Personal" at bounding box center [605, 10] width 50 height 17
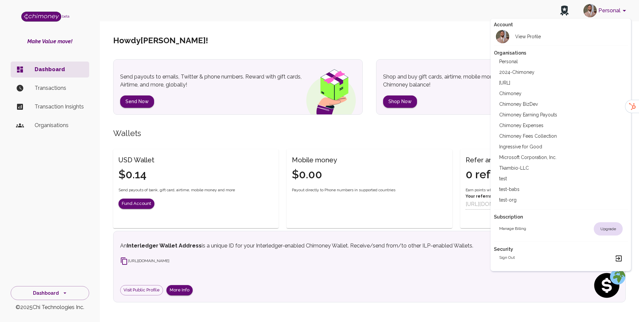
click at [477, 29] on div at bounding box center [319, 161] width 639 height 322
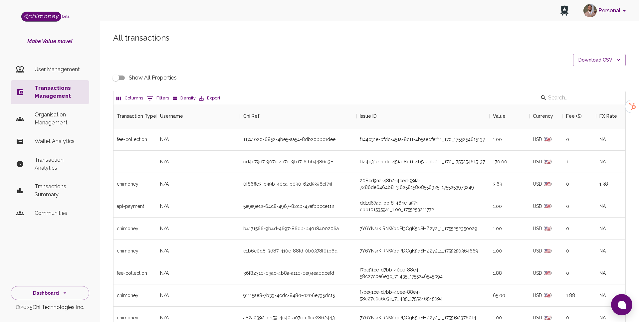
scroll to position [247, 512]
click at [67, 65] on li "User Management" at bounding box center [50, 70] width 79 height 16
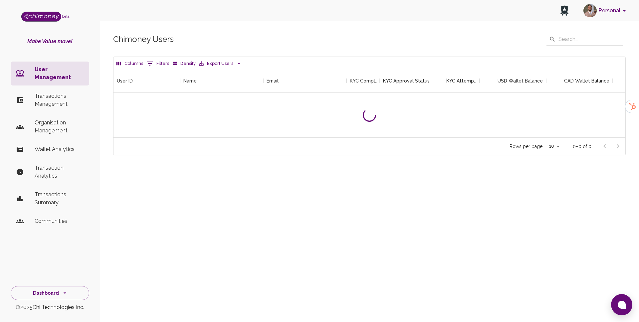
scroll to position [69, 512]
click at [37, 126] on p "Organisation Management" at bounding box center [59, 127] width 49 height 16
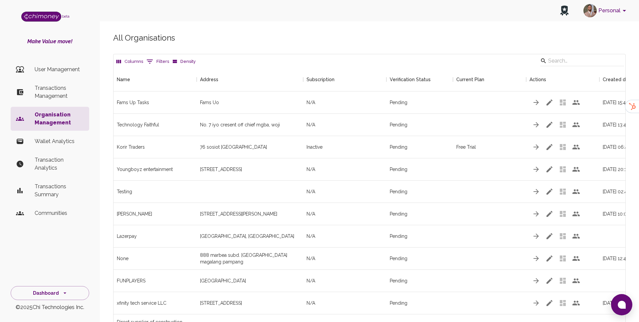
scroll to position [1138, 512]
click at [147, 64] on icon "Show filters" at bounding box center [150, 62] width 8 height 8
click at [407, 69] on div "Verification Status" at bounding box center [410, 80] width 41 height 24
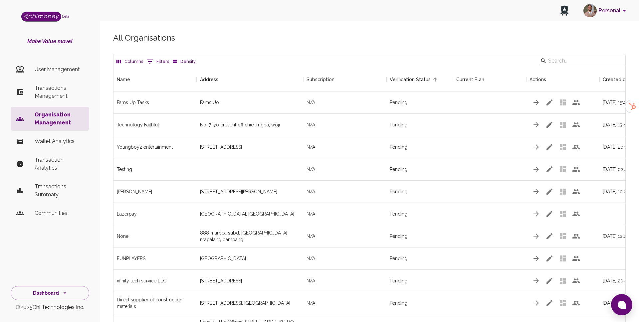
click at [562, 61] on input "Search" at bounding box center [581, 61] width 66 height 11
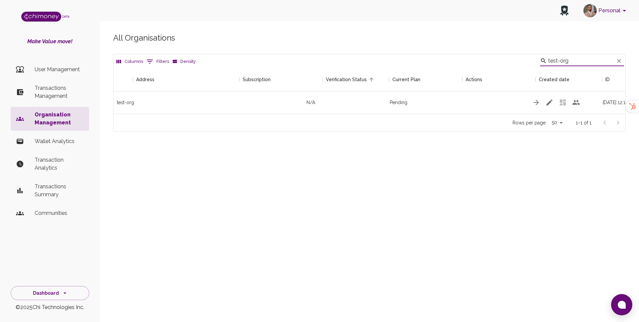
scroll to position [0, 74]
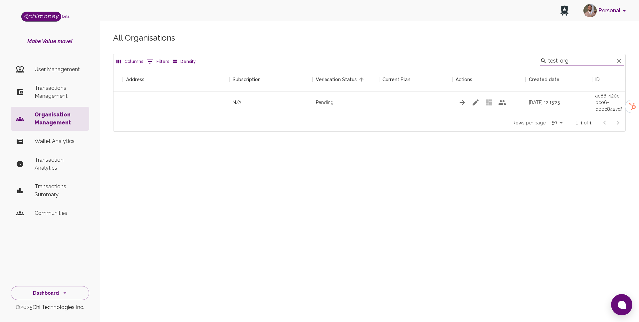
type input "test-org"
click at [475, 100] on icon "button" at bounding box center [475, 102] width 8 height 8
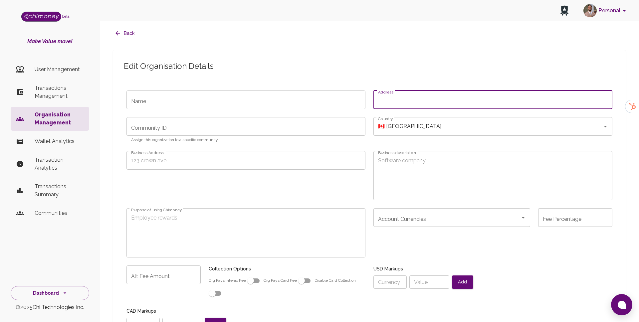
type input "test-org"
type textarea "TEST"
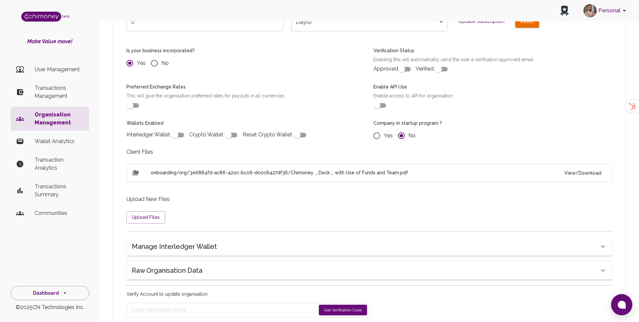
scroll to position [465, 0]
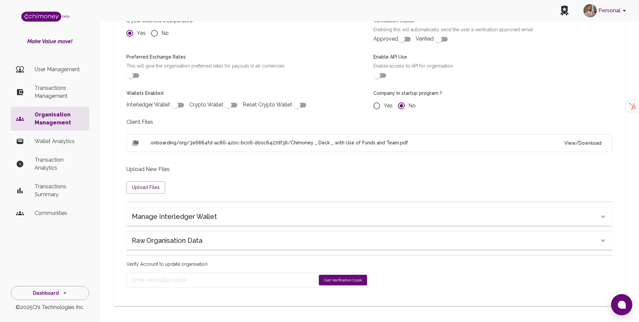
click at [191, 215] on h6 "Manage Interledger Wallet" at bounding box center [174, 216] width 85 height 11
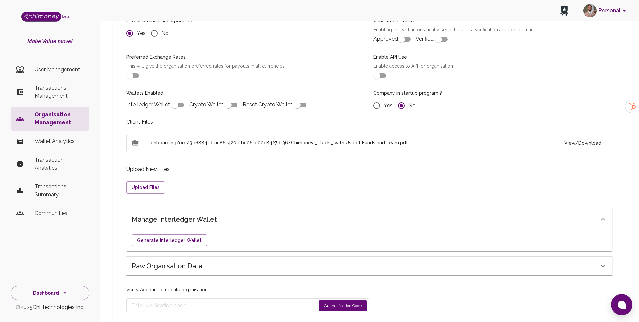
scroll to position [491, 0]
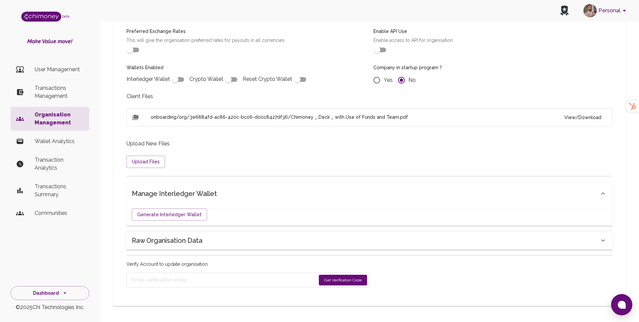
click at [175, 240] on h6 "Raw Organisation Data" at bounding box center [167, 240] width 71 height 11
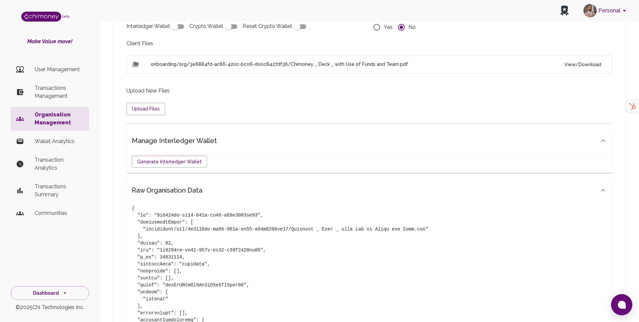
scroll to position [542, 0]
click at [591, 62] on button "View/Download" at bounding box center [583, 66] width 48 height 12
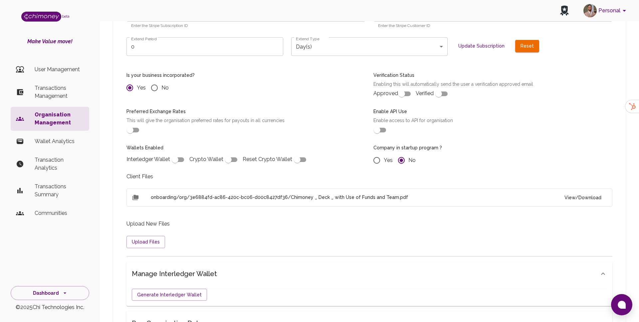
scroll to position [408, 0]
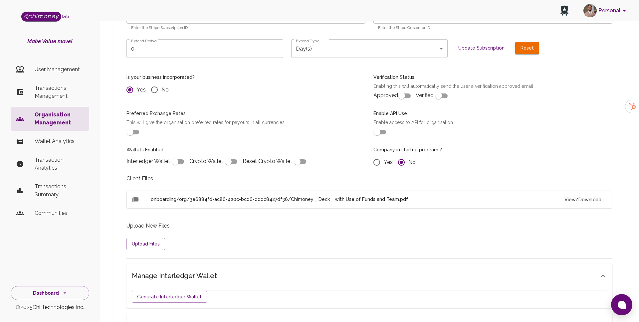
radio input "false"
